Goal: Task Accomplishment & Management: Manage account settings

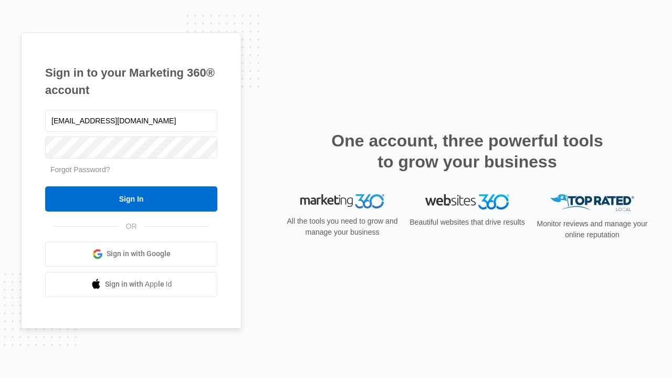
type input "[EMAIL_ADDRESS][DOMAIN_NAME]"
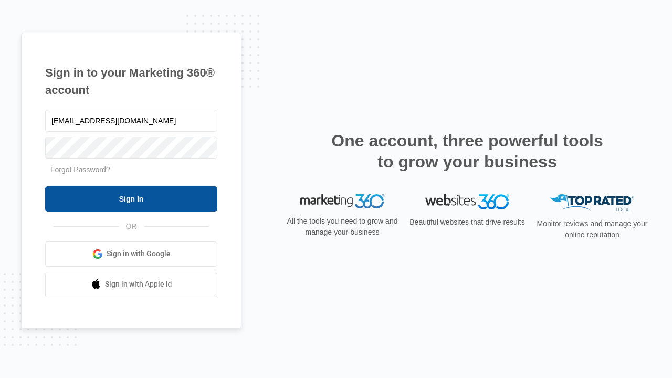
click at [131, 199] on input "Sign In" at bounding box center [131, 198] width 172 height 25
